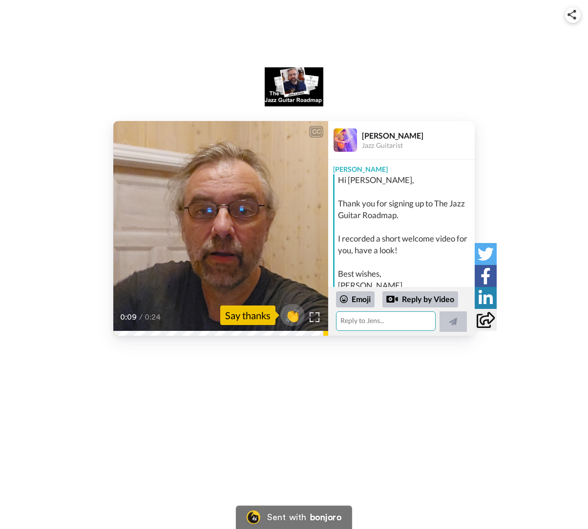
click at [366, 321] on textarea at bounding box center [386, 322] width 100 height 20
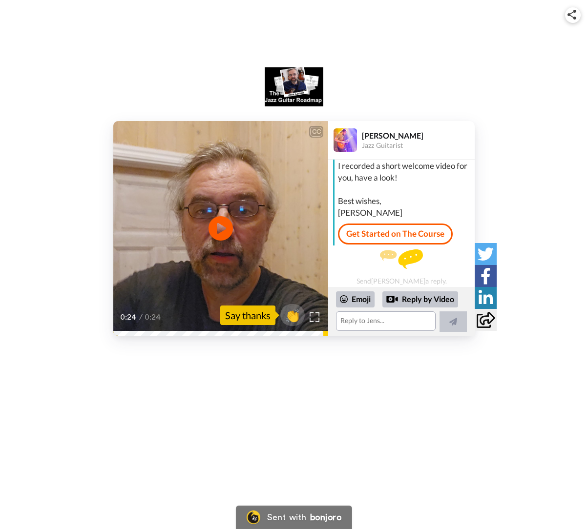
scroll to position [75, 0]
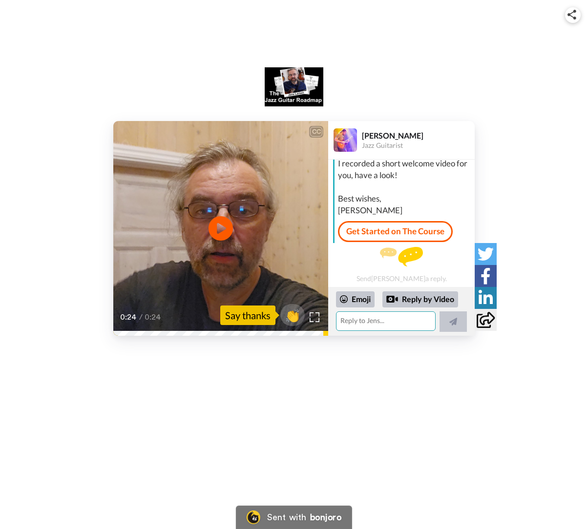
click at [376, 320] on textarea at bounding box center [386, 322] width 100 height 20
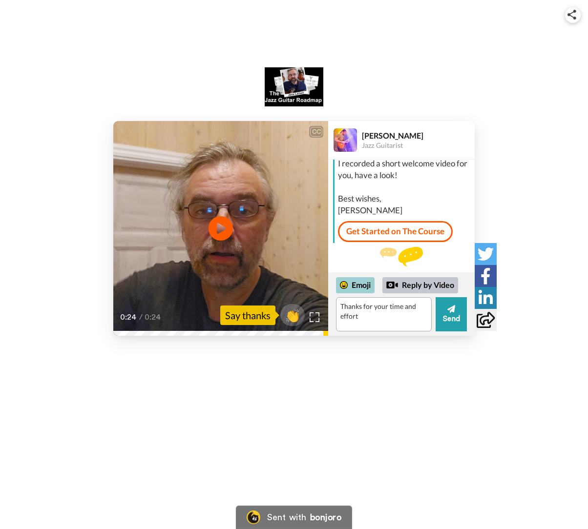
click at [363, 291] on div "Emoji" at bounding box center [355, 285] width 39 height 16
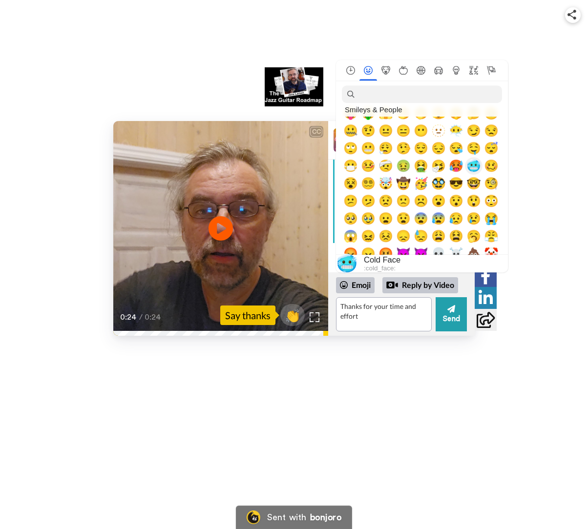
scroll to position [98, 0]
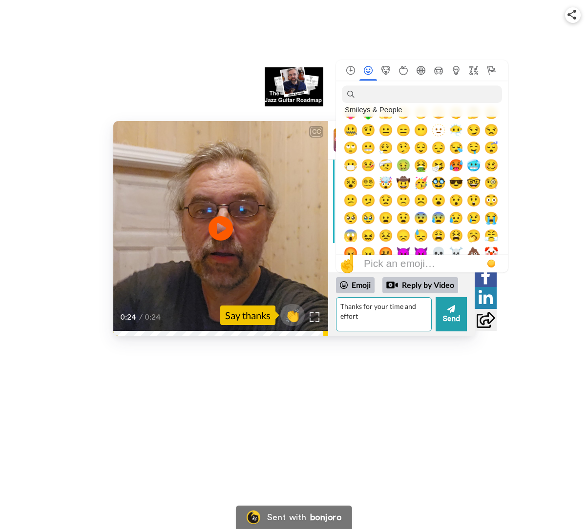
click at [342, 304] on textarea "Thanks for your time and effort" at bounding box center [384, 314] width 96 height 34
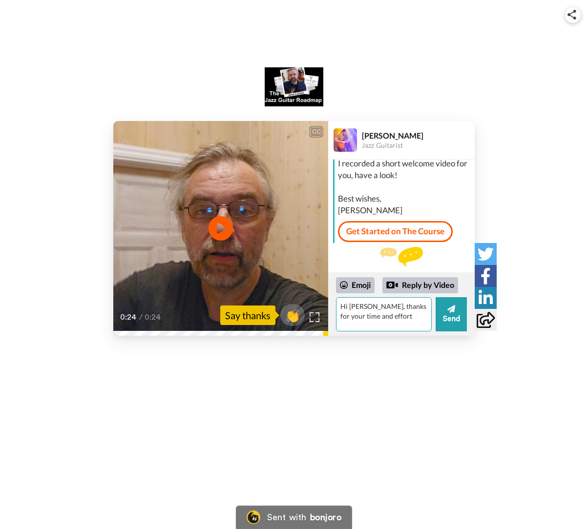
type textarea "Hi [PERSON_NAME], thanks for your time and effort"
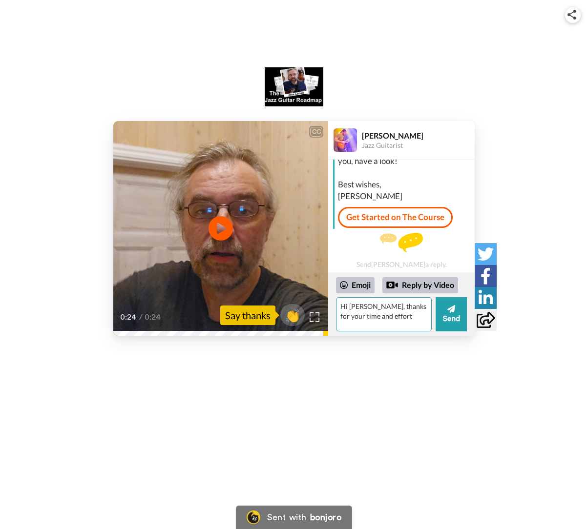
scroll to position [90, 0]
click at [386, 320] on textarea "Hi [PERSON_NAME], thanks for your time and effort" at bounding box center [384, 314] width 96 height 34
click at [250, 219] on video at bounding box center [220, 228] width 215 height 215
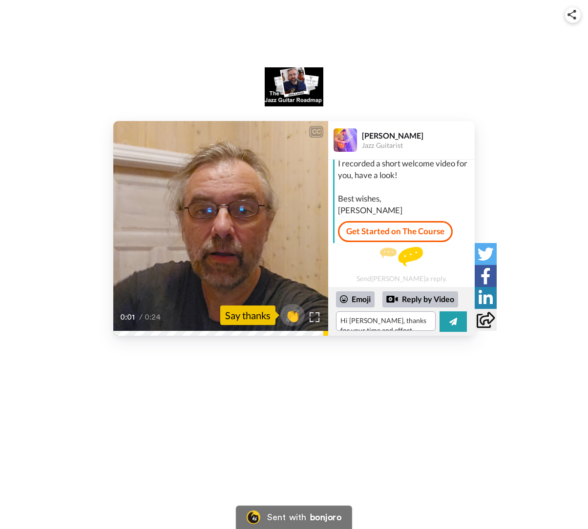
click at [252, 226] on video at bounding box center [220, 228] width 215 height 215
click at [220, 231] on icon "Play/Pause" at bounding box center [221, 229] width 26 height 46
drag, startPoint x: 340, startPoint y: 320, endPoint x: 404, endPoint y: 369, distance: 80.8
click at [404, 369] on div "CC Play/Pause 0:06 / 0:24 👏 Say thanks [PERSON_NAME] Jazz Guitarist [PERSON_NAM…" at bounding box center [294, 264] width 588 height 529
click at [396, 328] on textarea at bounding box center [386, 322] width 100 height 20
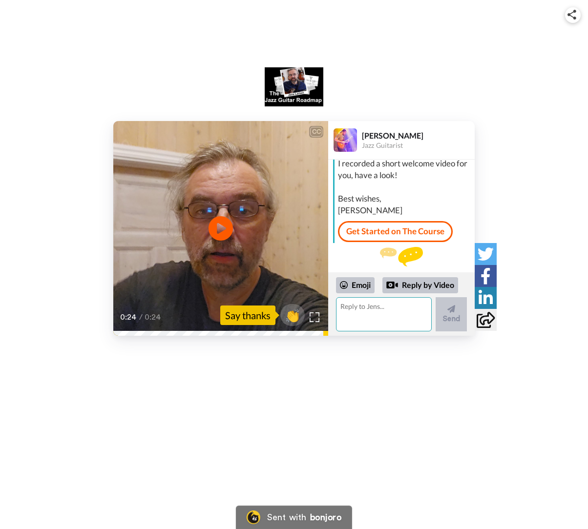
scroll to position [90, 0]
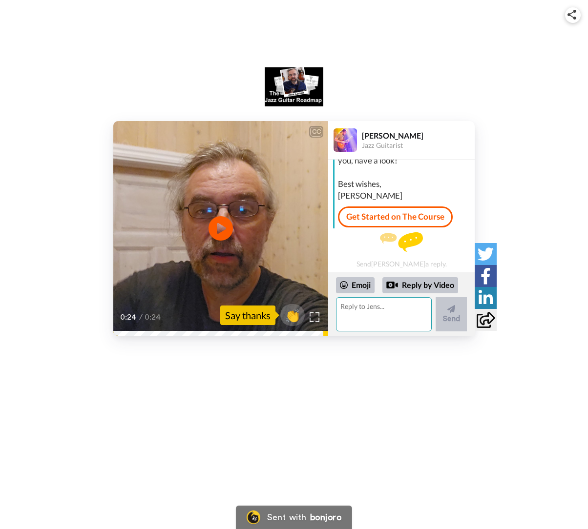
paste textarea "Hi [PERSON_NAME], thanks for your time and effort"
type textarea "Hi [PERSON_NAME], thanks for your time and effort"
drag, startPoint x: 384, startPoint y: 318, endPoint x: 245, endPoint y: 253, distance: 153.4
click at [246, 256] on div "CC Play/Pause 0:24 / 0:24 👏 Say thanks [PERSON_NAME] Jazz Guitarist [PERSON_NAM…" at bounding box center [293, 228] width 361 height 215
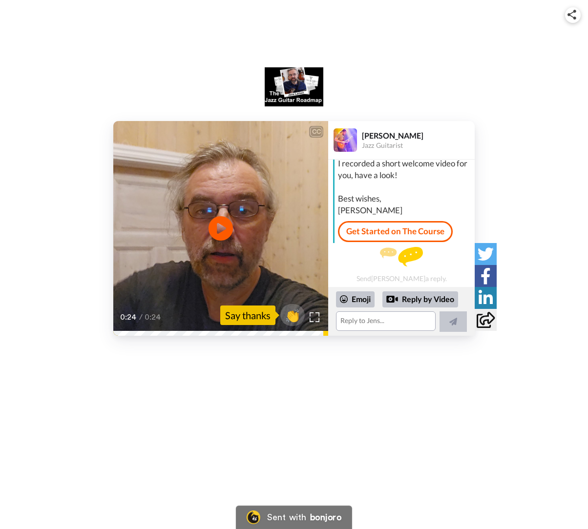
scroll to position [75, 0]
click at [363, 328] on textarea at bounding box center [386, 322] width 100 height 20
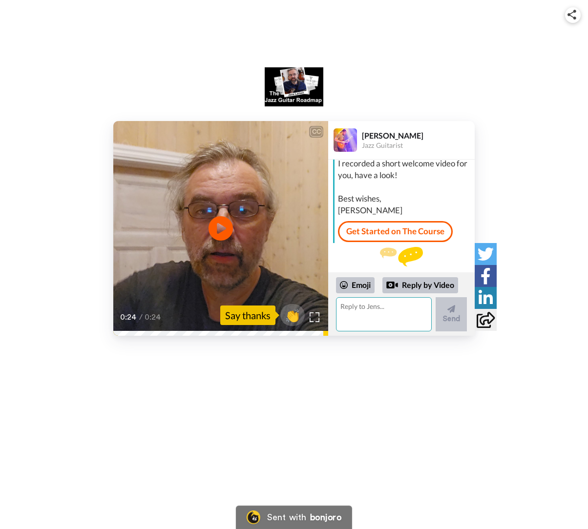
scroll to position [90, 0]
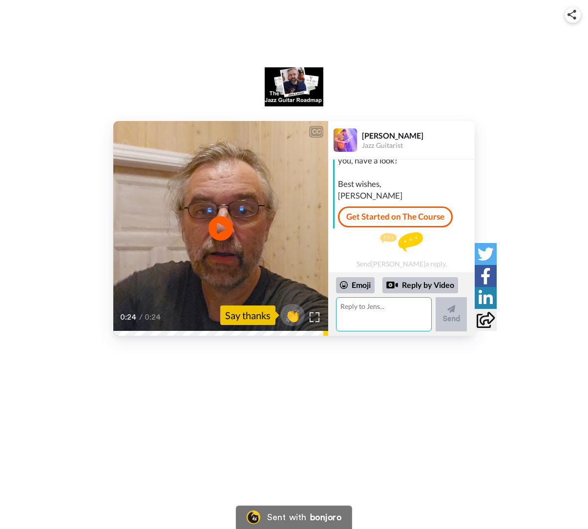
click at [364, 305] on textarea at bounding box center [384, 314] width 96 height 34
paste textarea "Hi [PERSON_NAME], this reply was unexpected, I have to say XD. [PERSON_NAME] i …"
click at [384, 312] on textarea "Hi [PERSON_NAME], this reply was unexpected, I have to say XD. [PERSON_NAME] i …" at bounding box center [384, 314] width 96 height 34
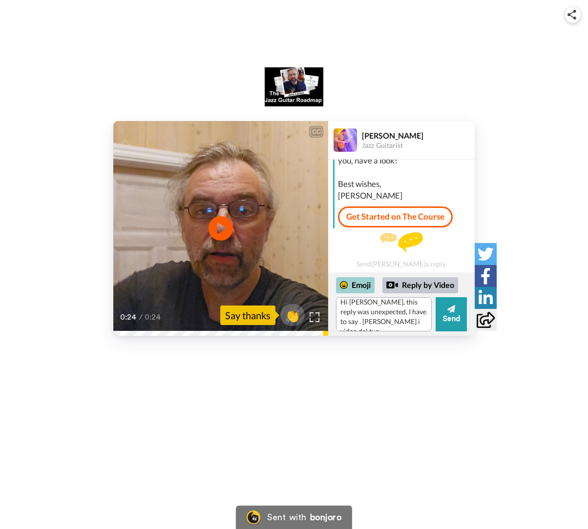
click at [357, 286] on div "Emoji" at bounding box center [355, 285] width 39 height 16
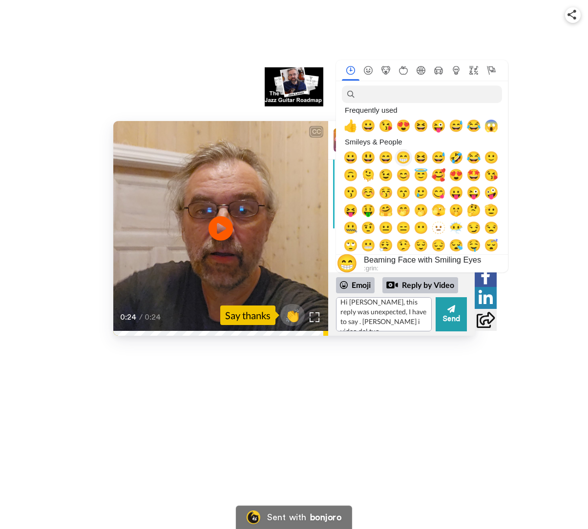
click at [403, 162] on span "😁" at bounding box center [403, 158] width 15 height 14
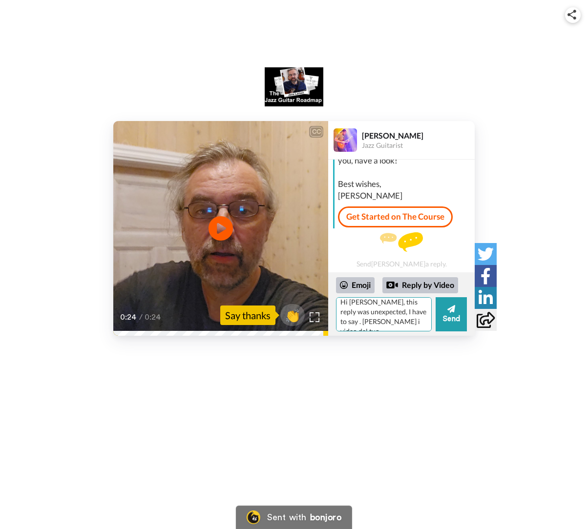
click at [352, 321] on textarea "Hi [PERSON_NAME], this reply was unexpected, I have to say 😁. [PERSON_NAME] i v…" at bounding box center [384, 314] width 96 height 34
click at [346, 306] on textarea "Hi [PERSON_NAME], this reply was unexpected, I have to say 😁. [PERSON_NAME] i v…" at bounding box center [384, 314] width 96 height 34
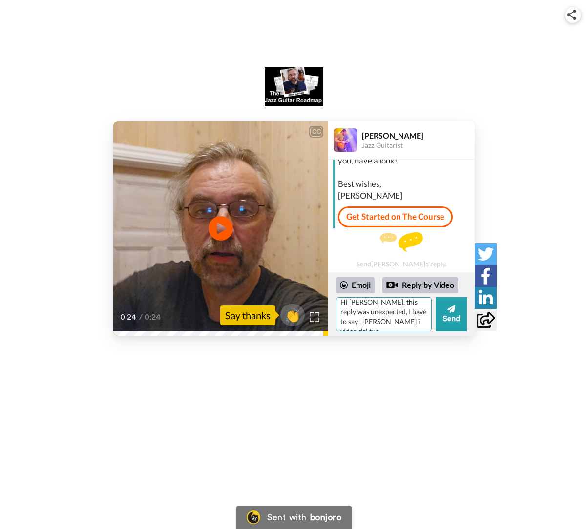
type textarea "Hi [PERSON_NAME], this reply was unexpected, I have to say 😁. [PERSON_NAME] i v…"
paste textarea "Hi [PERSON_NAME], this reply was unexpected, I have to say XD. I've been watchi…"
click at [354, 284] on div "Emoji" at bounding box center [355, 285] width 39 height 16
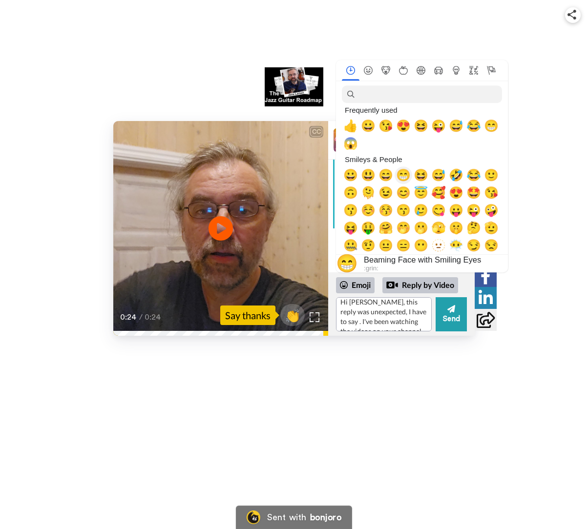
click at [399, 178] on span "😁" at bounding box center [403, 175] width 15 height 14
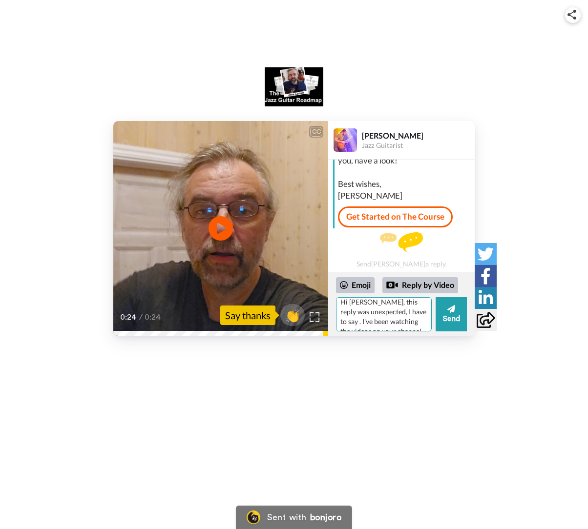
click at [390, 319] on textarea "Hi [PERSON_NAME], this reply was unexpected, I have to say 😁. I've been watchin…" at bounding box center [384, 314] width 96 height 34
click at [354, 288] on div "Emoji" at bounding box center [355, 285] width 39 height 16
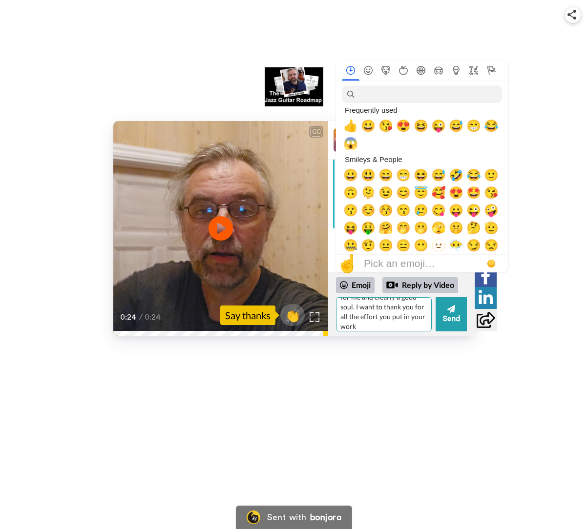
click at [376, 319] on textarea "Hi [PERSON_NAME], this reply was unexpected, I have to say 😁. I've been watchin…" at bounding box center [384, 314] width 96 height 34
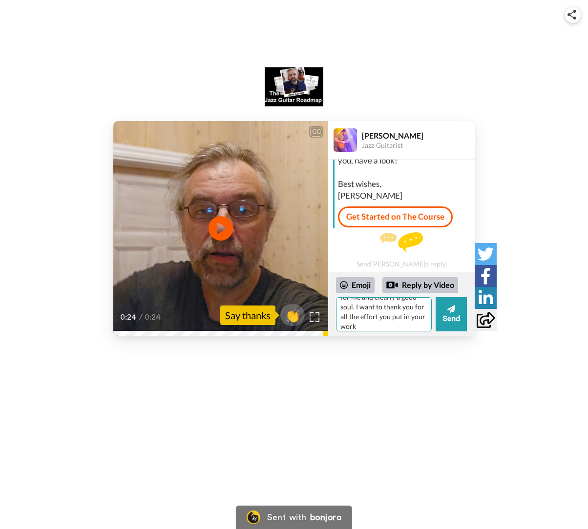
drag, startPoint x: 349, startPoint y: 318, endPoint x: 397, endPoint y: 310, distance: 48.1
click at [397, 310] on textarea "Hi [PERSON_NAME], this reply was unexpected, I have to say 😁. I've been watchin…" at bounding box center [384, 314] width 96 height 34
click at [351, 287] on div "Emoji" at bounding box center [355, 285] width 39 height 16
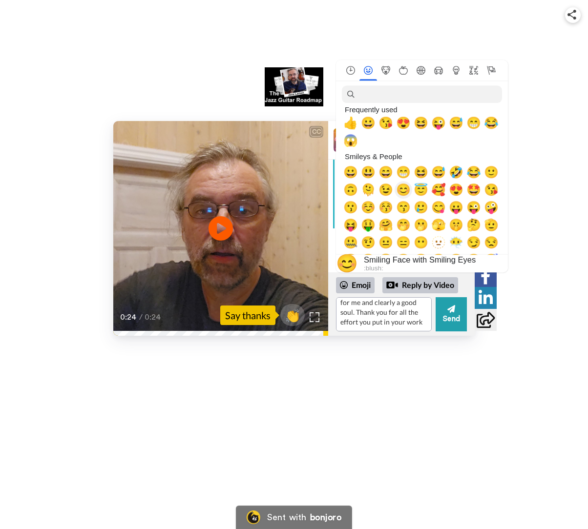
scroll to position [0, 0]
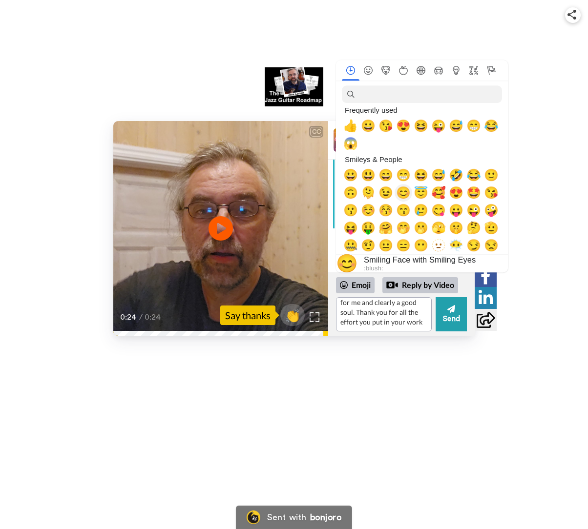
click at [402, 195] on span "😊" at bounding box center [403, 193] width 15 height 14
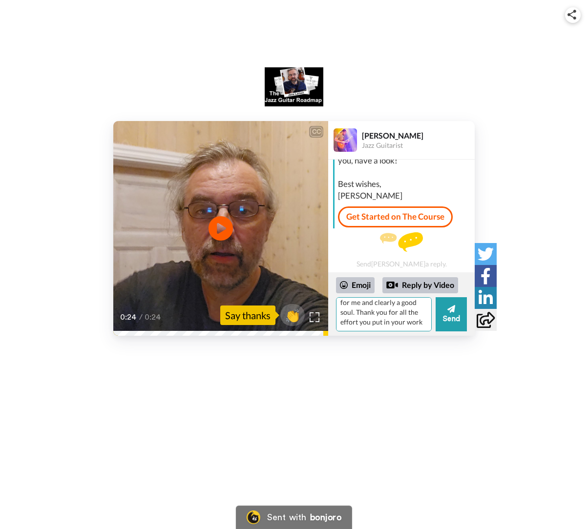
type textarea "Hi [PERSON_NAME], this reply was unexpected, I have to say 😁. I've been watchin…"
click at [449, 316] on button "Send" at bounding box center [451, 314] width 31 height 34
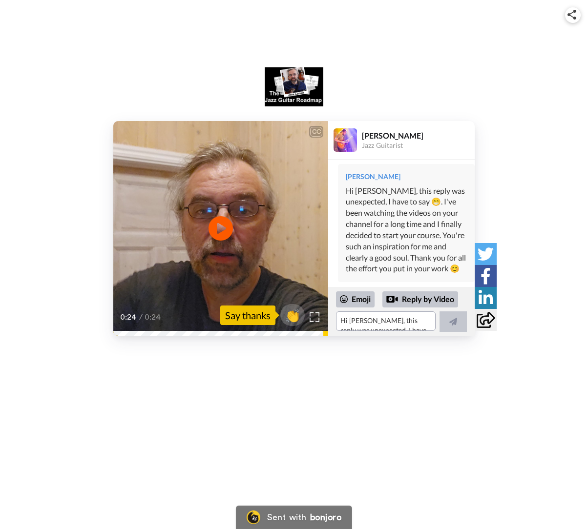
click at [237, 241] on video at bounding box center [220, 228] width 215 height 215
click at [281, 203] on video at bounding box center [220, 228] width 215 height 215
